Goal: Obtain resource: Obtain resource

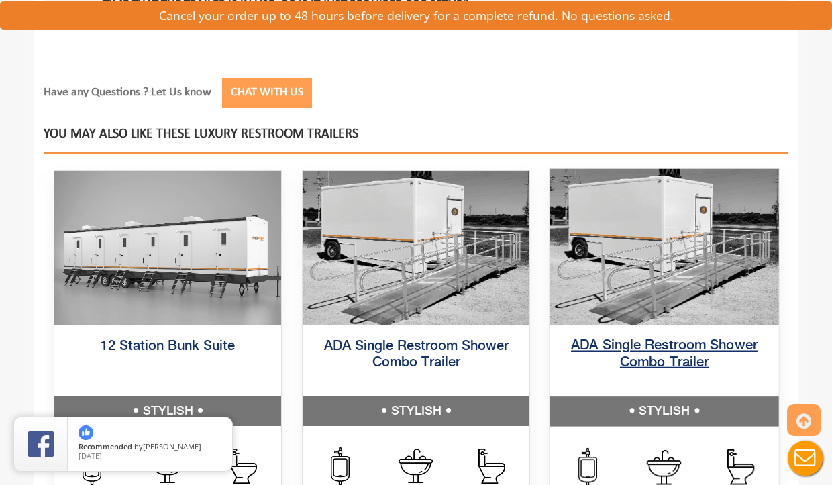
scroll to position [3545, 0]
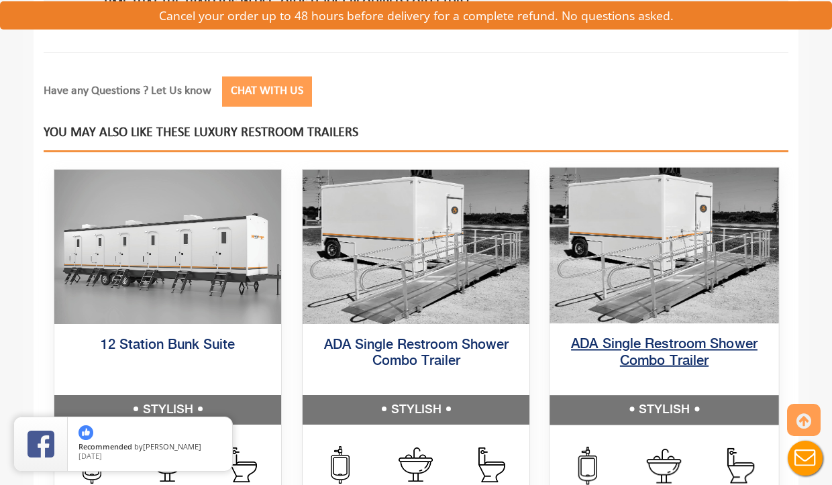
click at [678, 368] on link "ADA Single Restroom Shower Combo Trailer" at bounding box center [664, 352] width 187 height 30
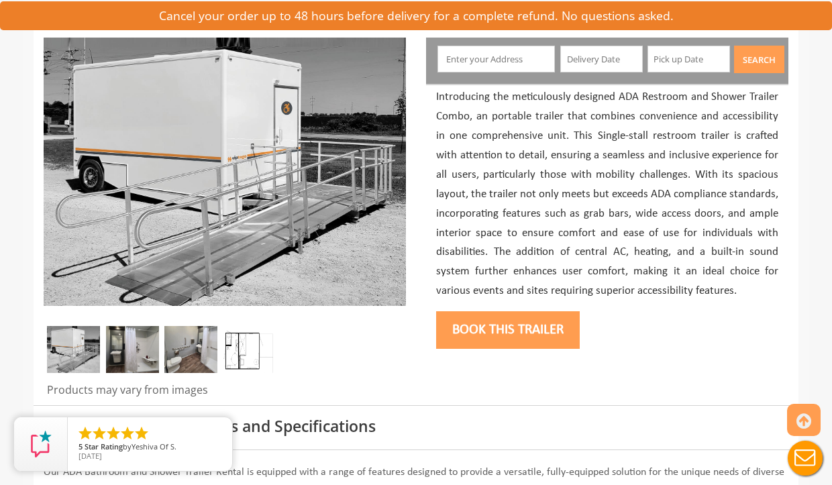
scroll to position [162, 0]
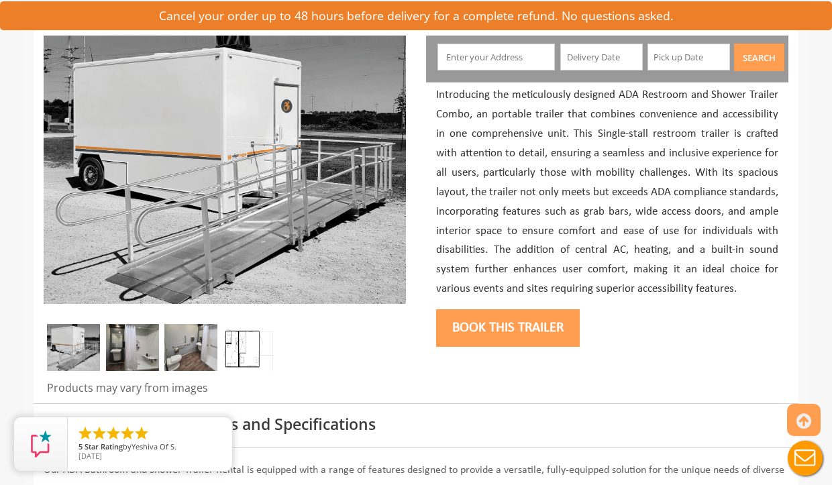
click at [183, 331] on img at bounding box center [190, 347] width 53 height 47
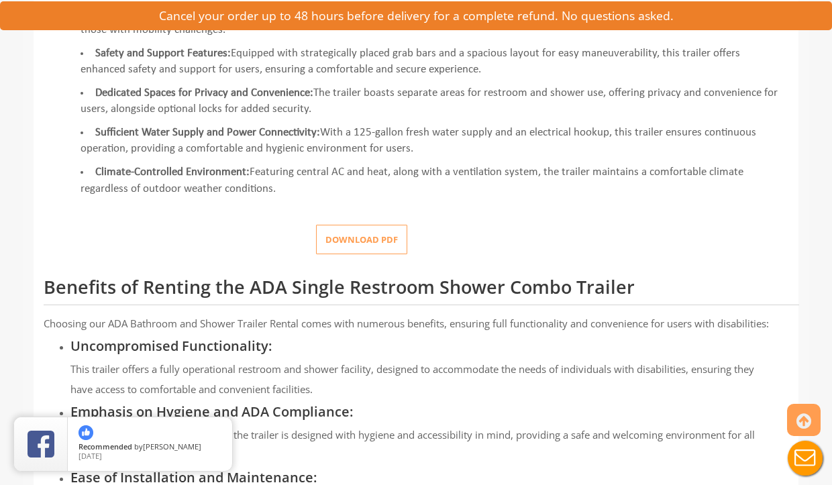
scroll to position [663, 0]
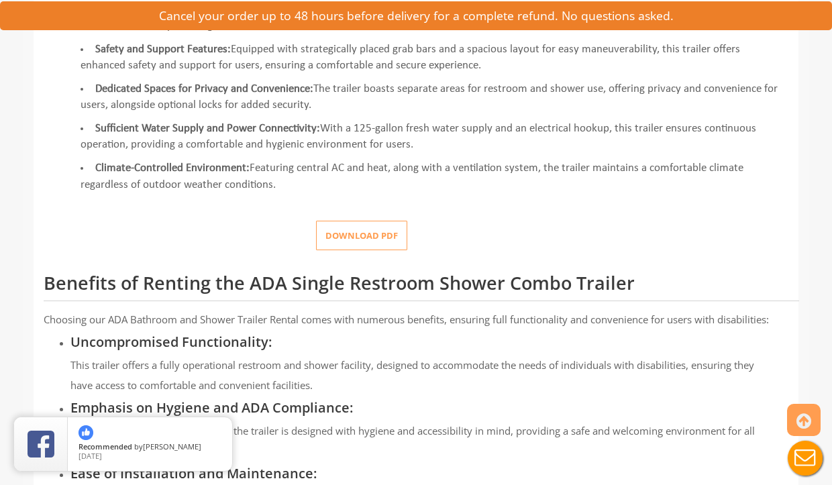
click at [377, 224] on button "Download pdf" at bounding box center [361, 236] width 91 height 30
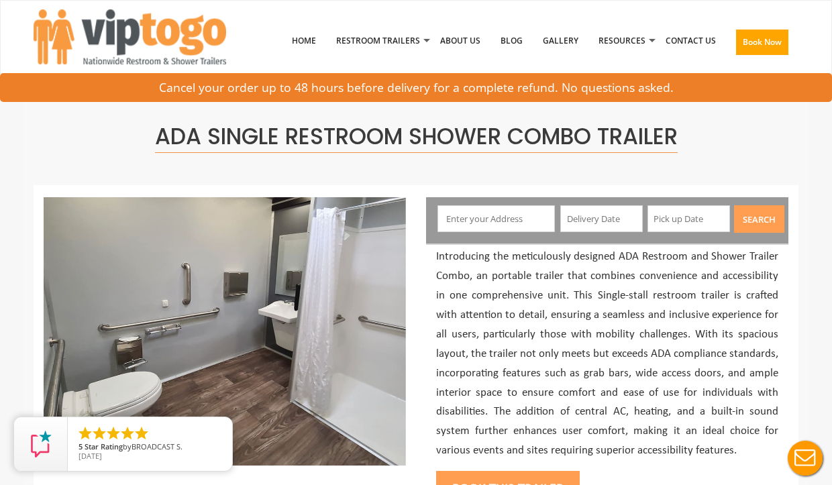
scroll to position [3, 0]
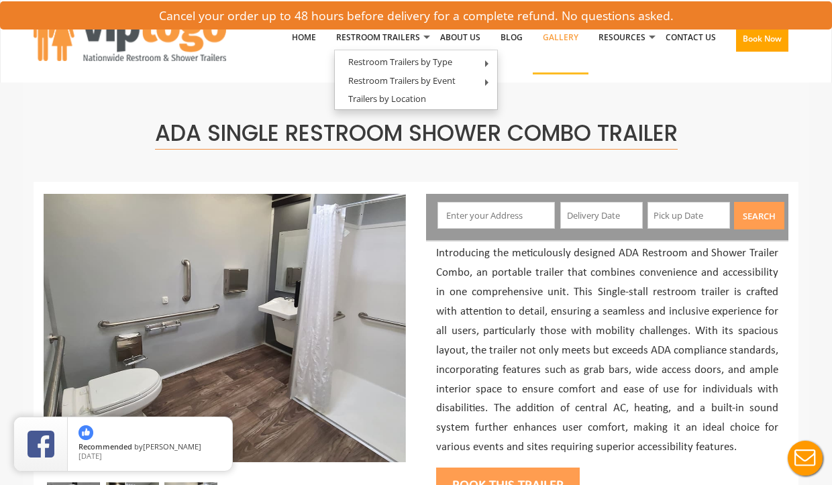
click at [556, 36] on link "Gallery" at bounding box center [561, 38] width 56 height 70
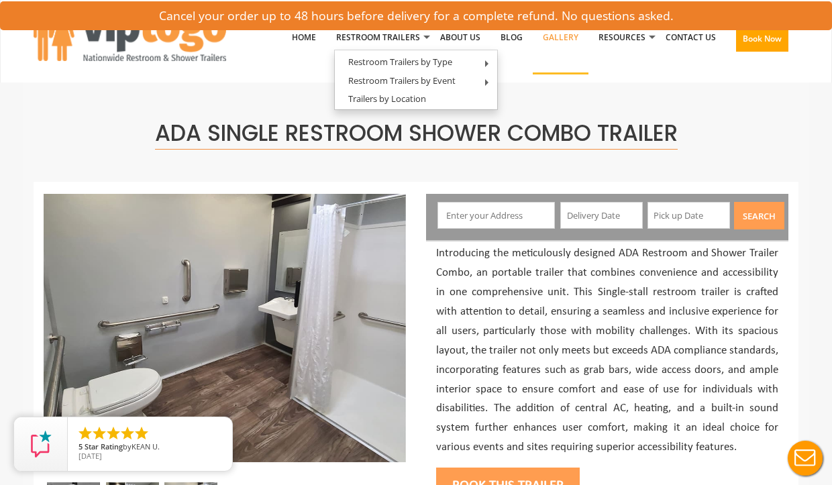
click at [556, 36] on link "Gallery" at bounding box center [561, 38] width 56 height 70
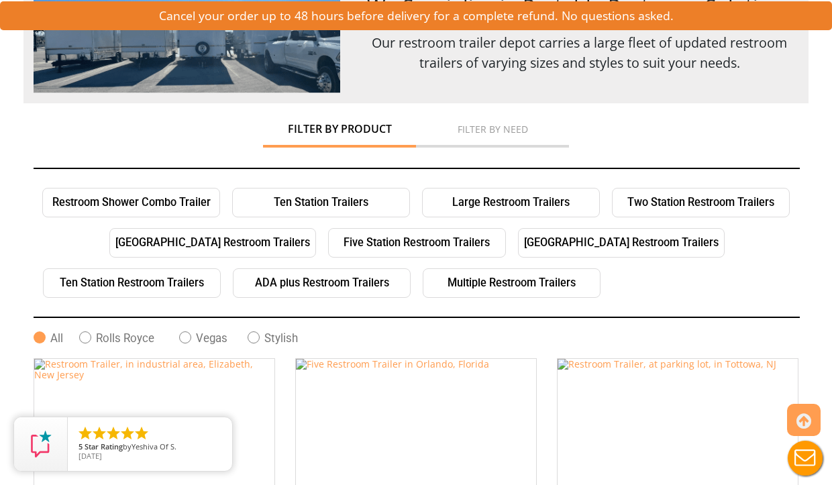
scroll to position [142, 0]
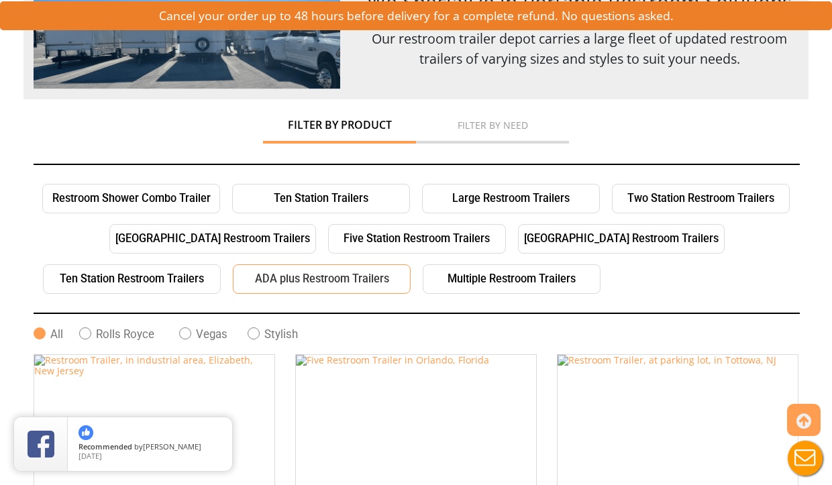
click at [284, 283] on link "ADA plus Restroom Trailers" at bounding box center [322, 279] width 178 height 30
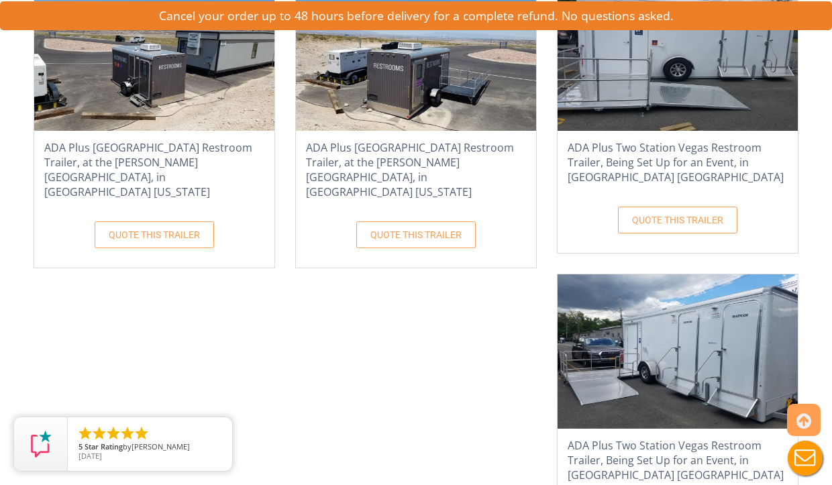
scroll to position [3238, 0]
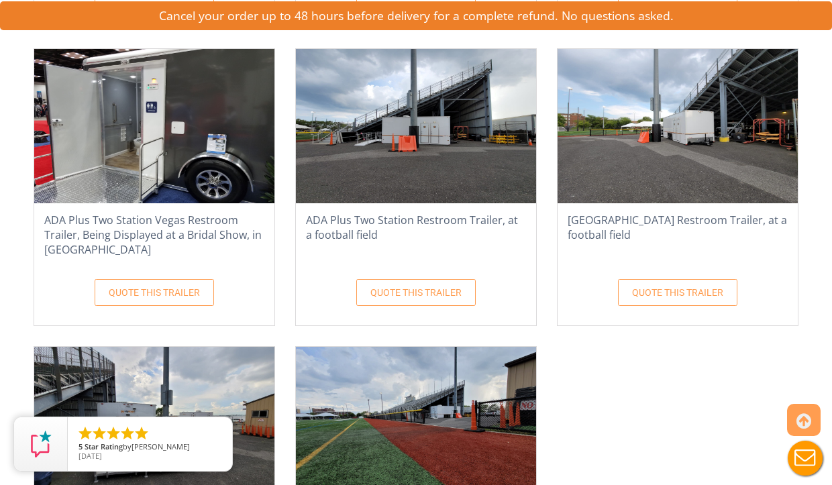
scroll to position [4609, 0]
